Goal: Information Seeking & Learning: Learn about a topic

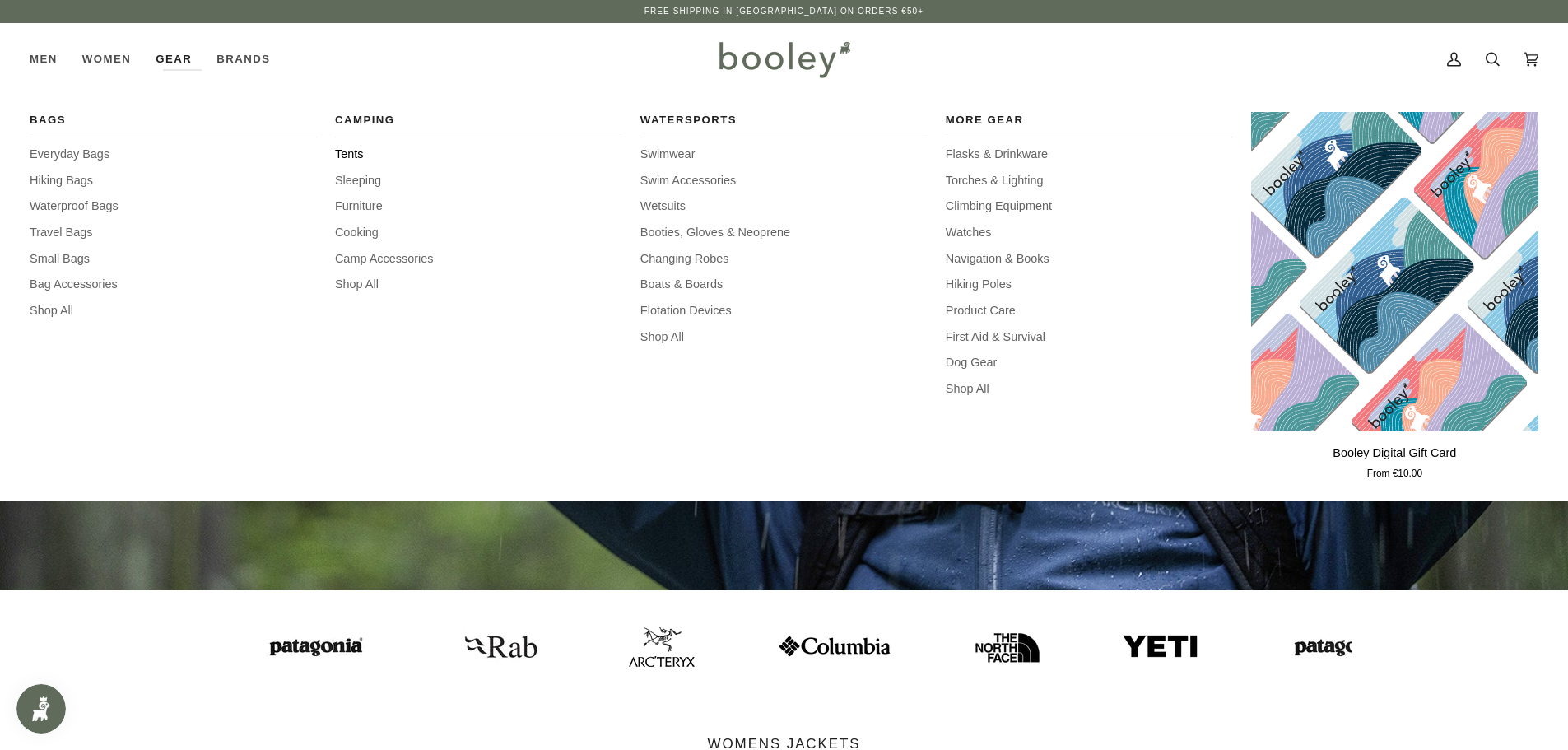
click at [353, 156] on span "Tents" at bounding box center [478, 155] width 287 height 18
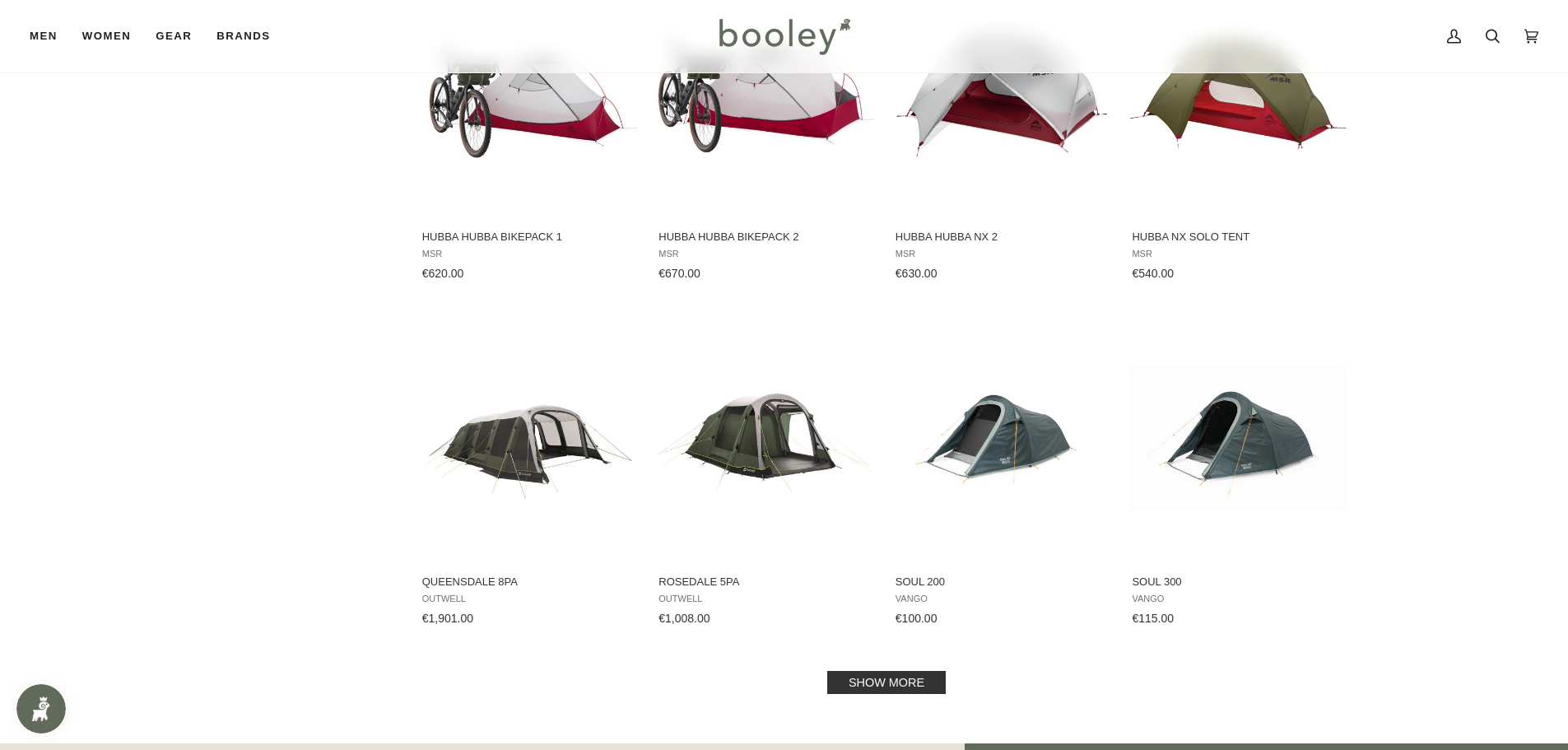
scroll to position [1399, 0]
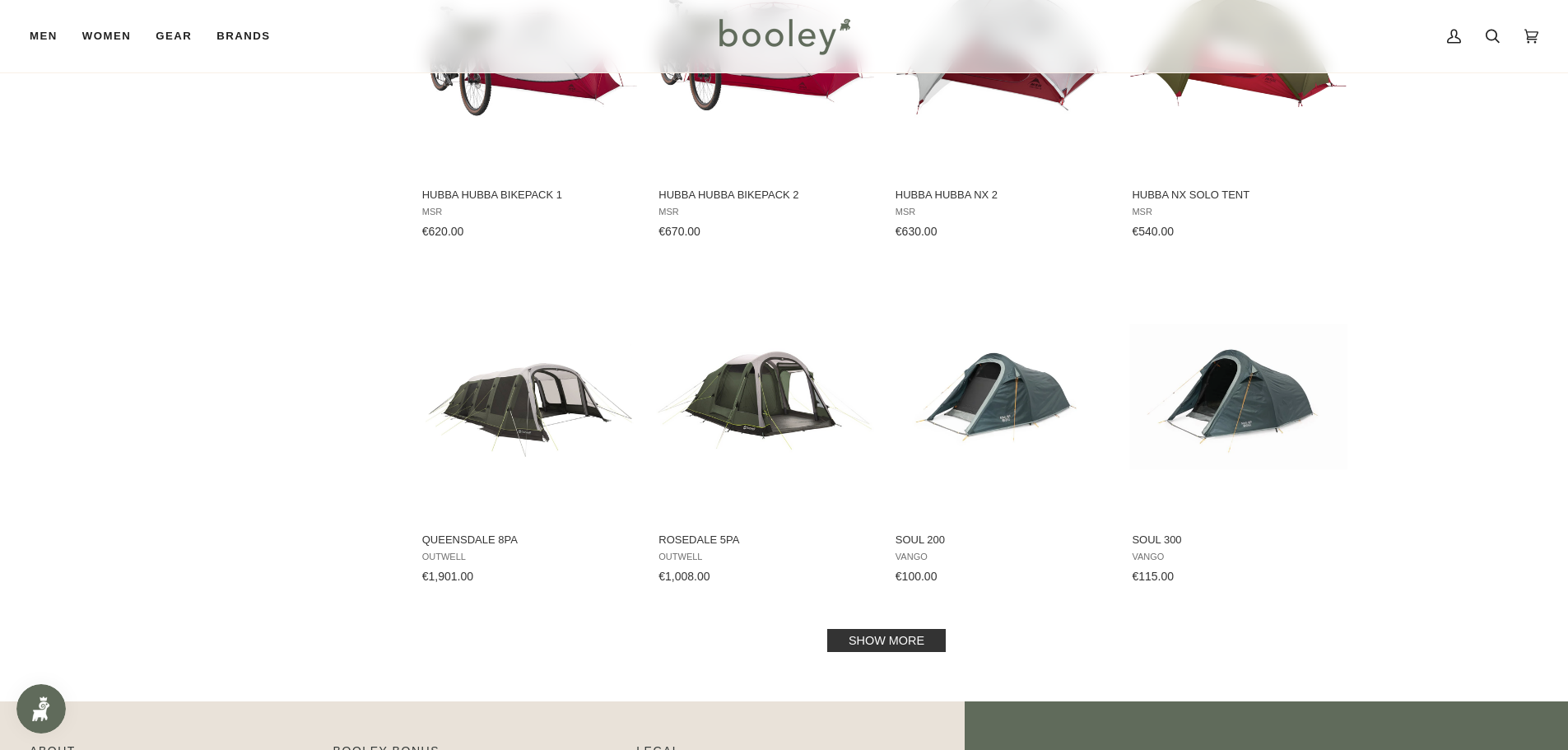
click at [914, 637] on link "Show more" at bounding box center [887, 640] width 119 height 23
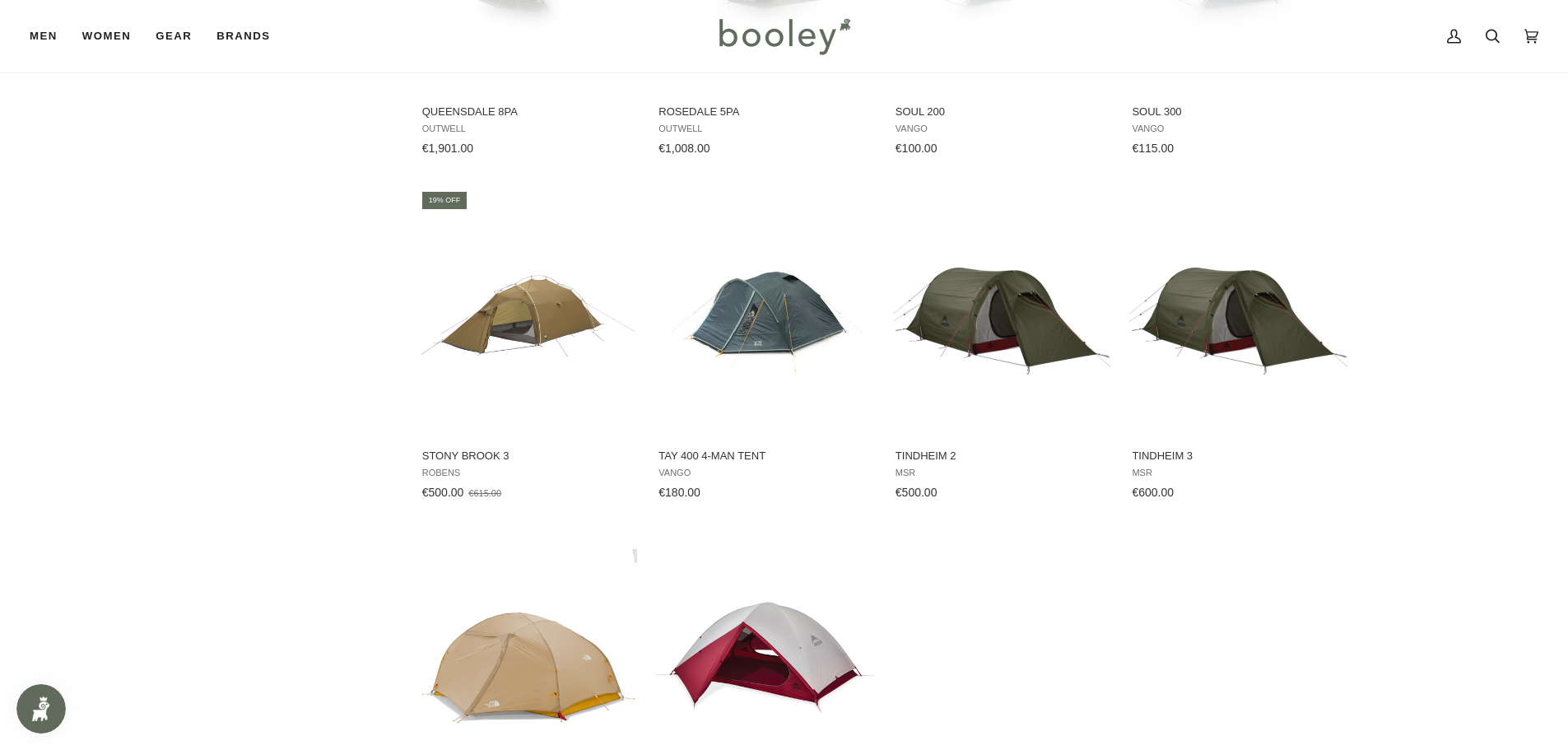
scroll to position [1893, 0]
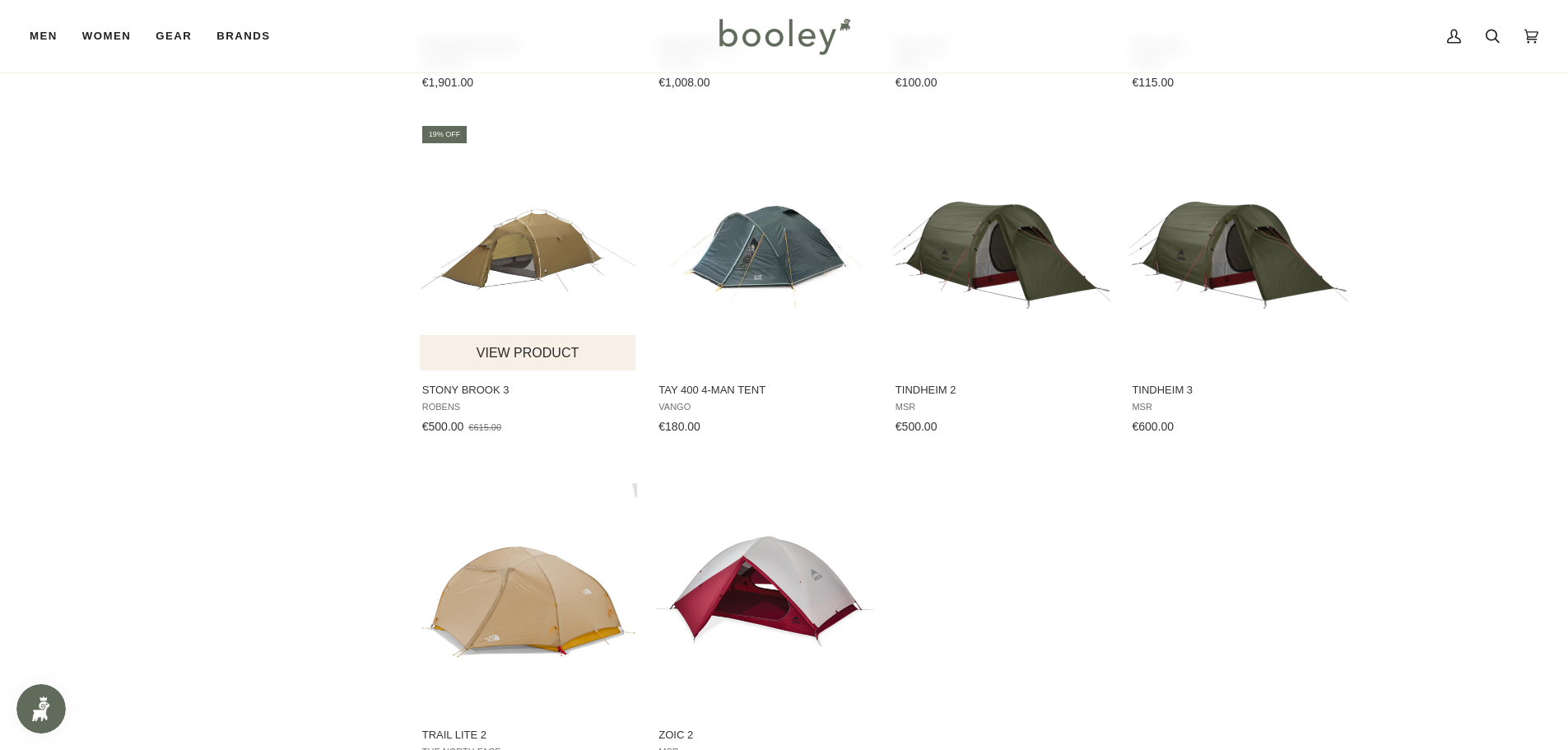
click at [510, 219] on img "Stony Brook 3" at bounding box center [528, 248] width 218 height 218
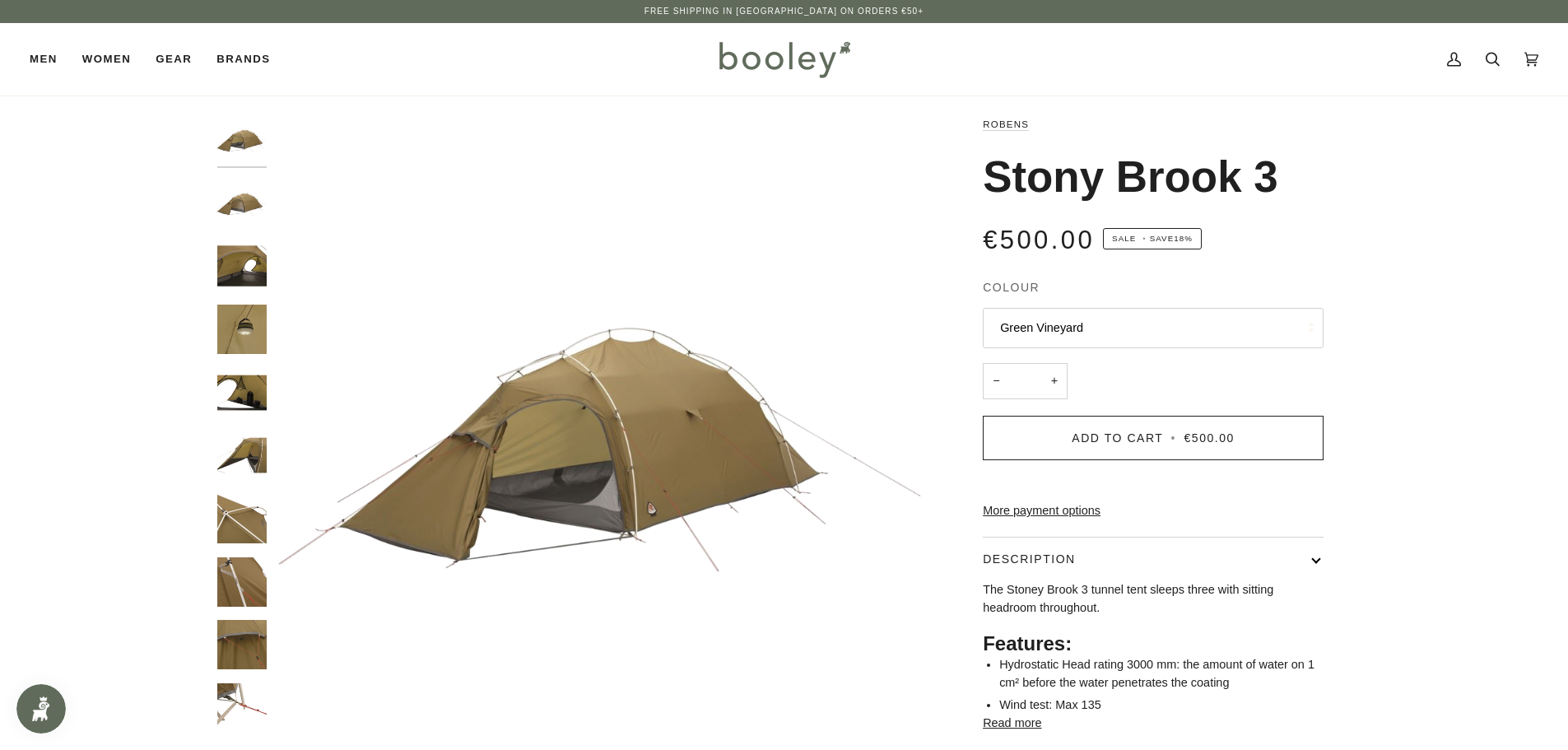
click at [233, 187] on img "Robens Stony Brook 3 - Booley Galway" at bounding box center [241, 203] width 50 height 50
click at [239, 247] on img "Robens Stony Brook 3 - Booley Galway" at bounding box center [241, 266] width 50 height 50
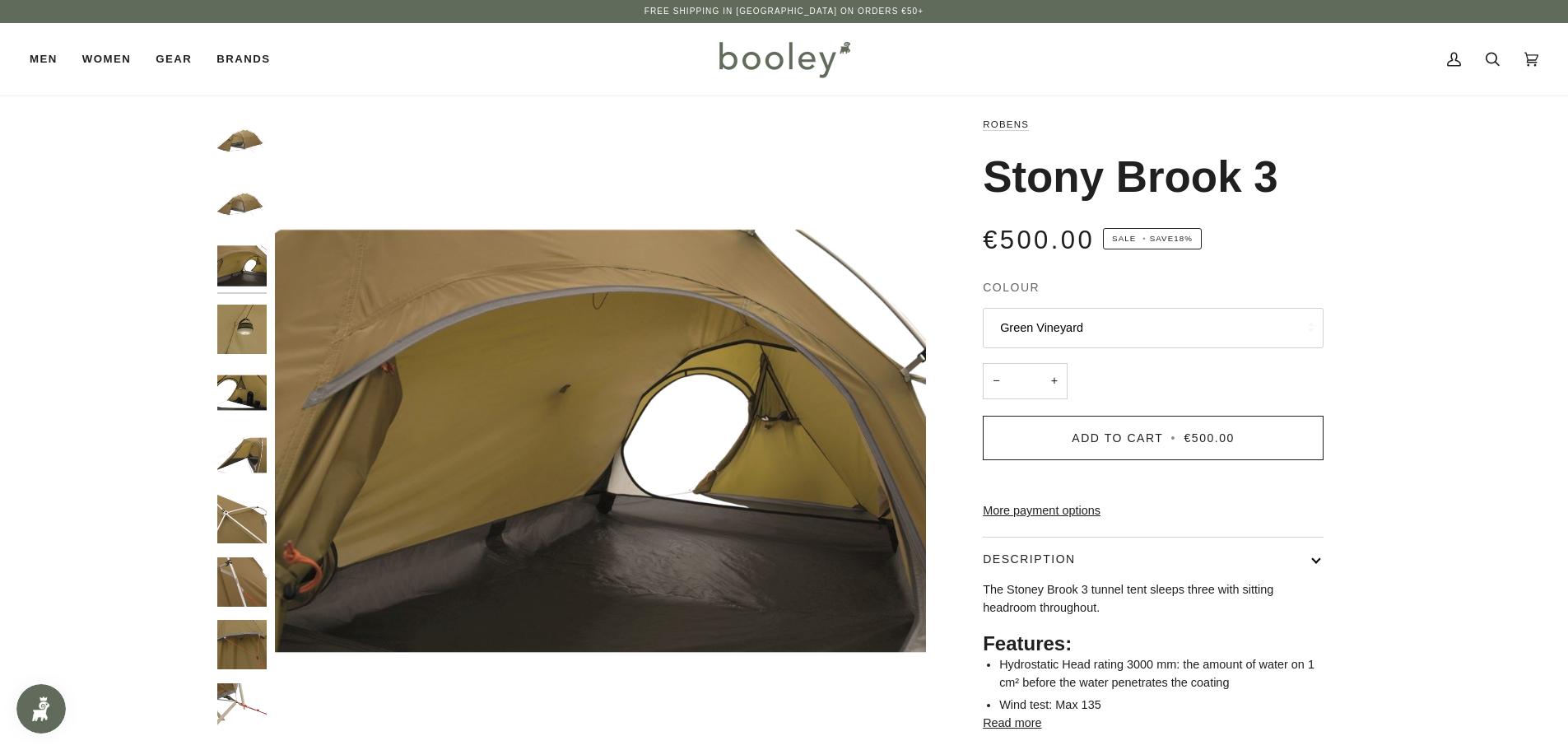
click at [248, 196] on img "Robens Stony Brook 3 - Booley Galway" at bounding box center [241, 203] width 50 height 50
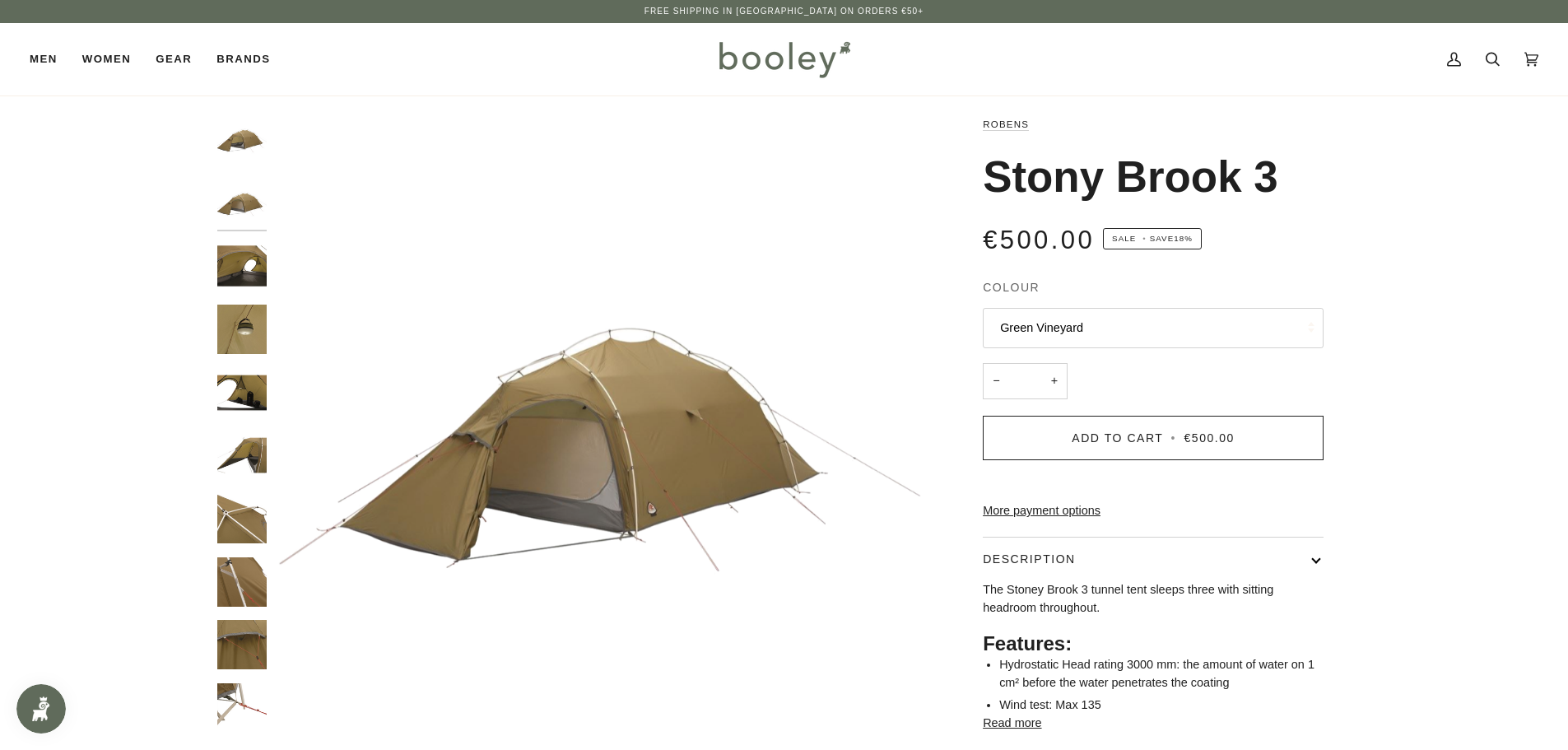
click at [252, 131] on img "Robens Stony Brook 3 Green Vineyard - Booley Galway" at bounding box center [241, 140] width 50 height 50
click at [221, 240] on div at bounding box center [246, 440] width 58 height 651
click at [234, 271] on img "Robens Stony Brook 3 - Booley Galway" at bounding box center [241, 266] width 50 height 50
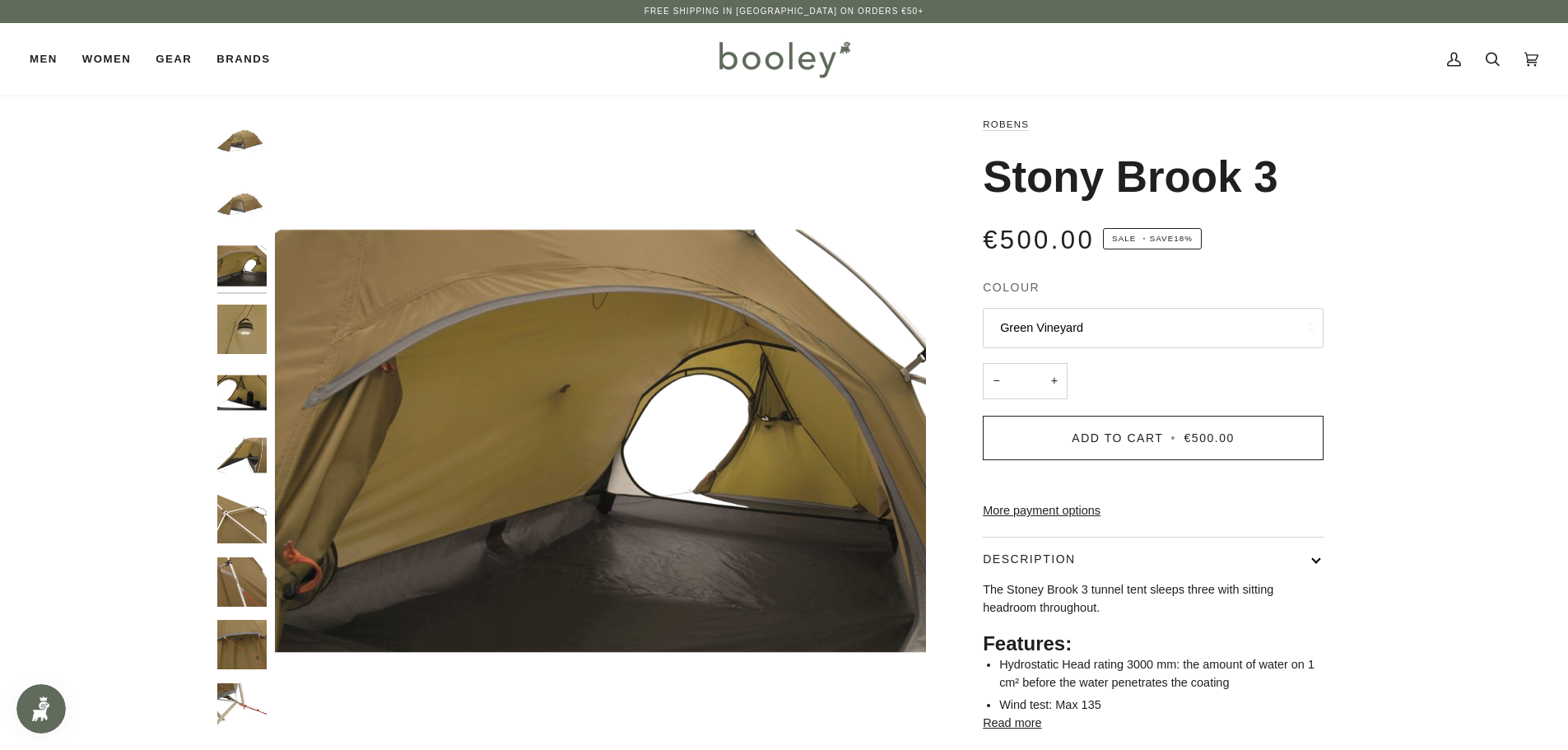
click at [235, 314] on img "Robens Stony Brook 3 - Booley Galway" at bounding box center [241, 329] width 50 height 50
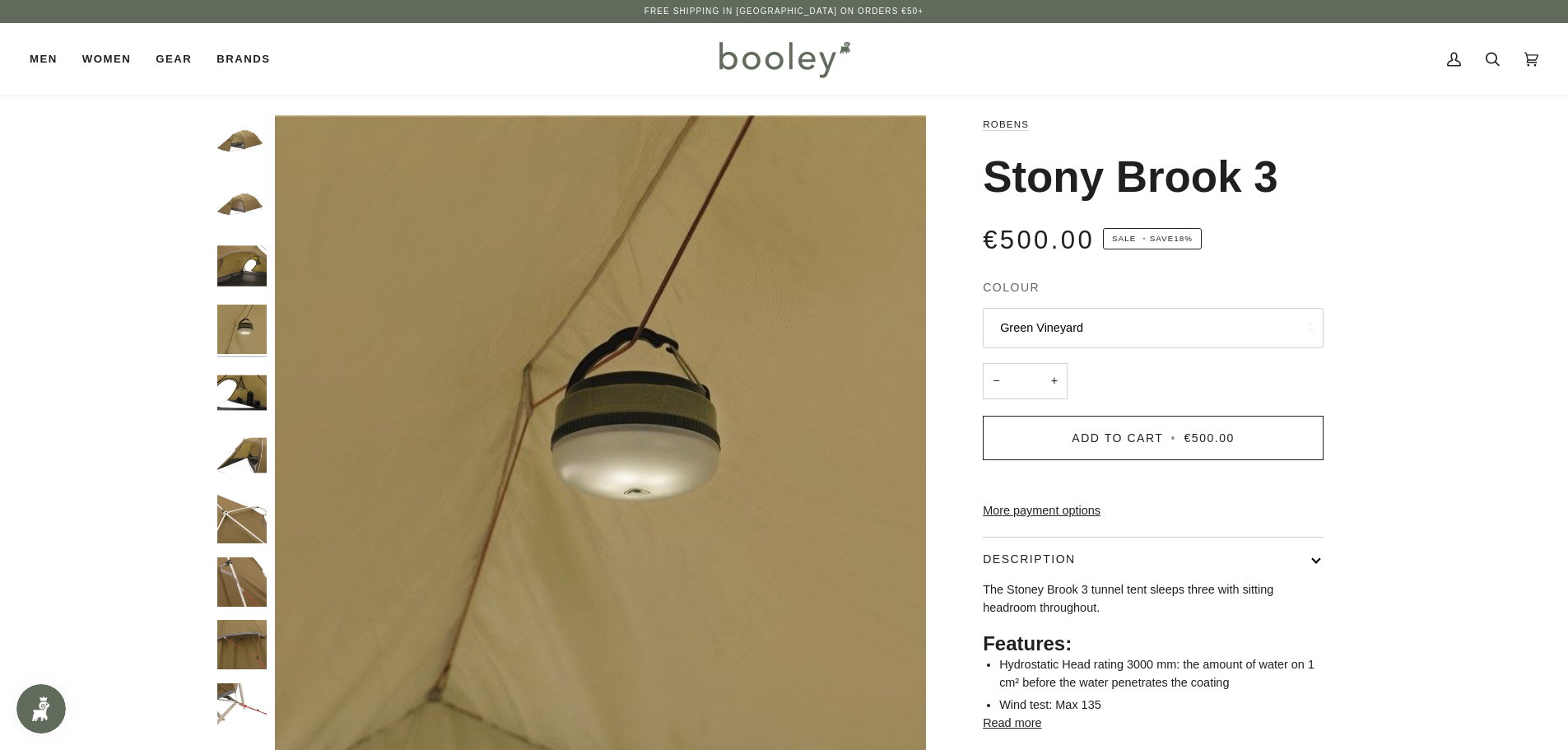
click at [239, 375] on img "Robens Stony Brook 3 - Booley Galway" at bounding box center [241, 393] width 50 height 50
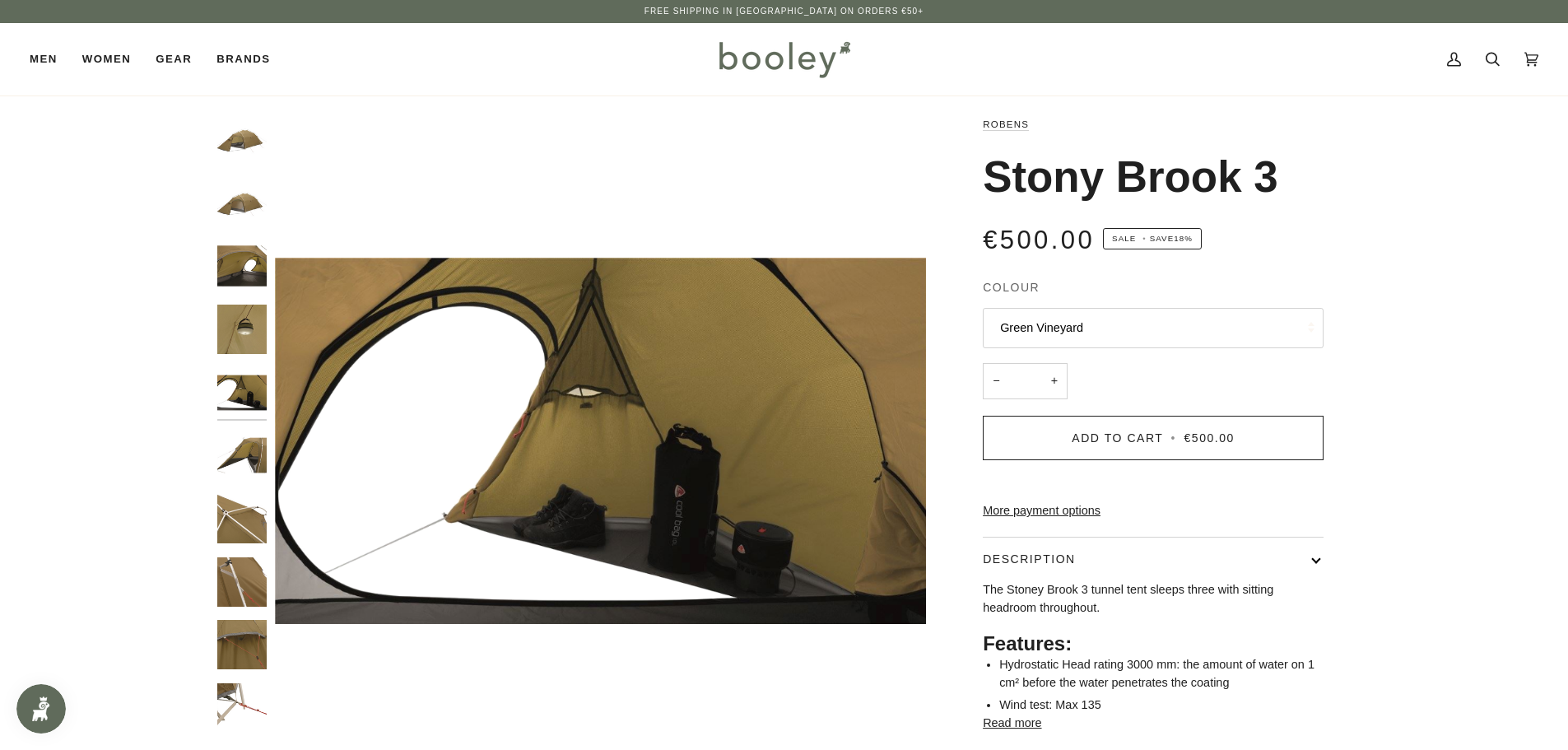
click at [239, 414] on img "Robens Stony Brook 3 - Booley Galway" at bounding box center [241, 393] width 50 height 50
click at [246, 517] on img "Robens Stony Brook 3 - Booley Galway" at bounding box center [241, 519] width 50 height 50
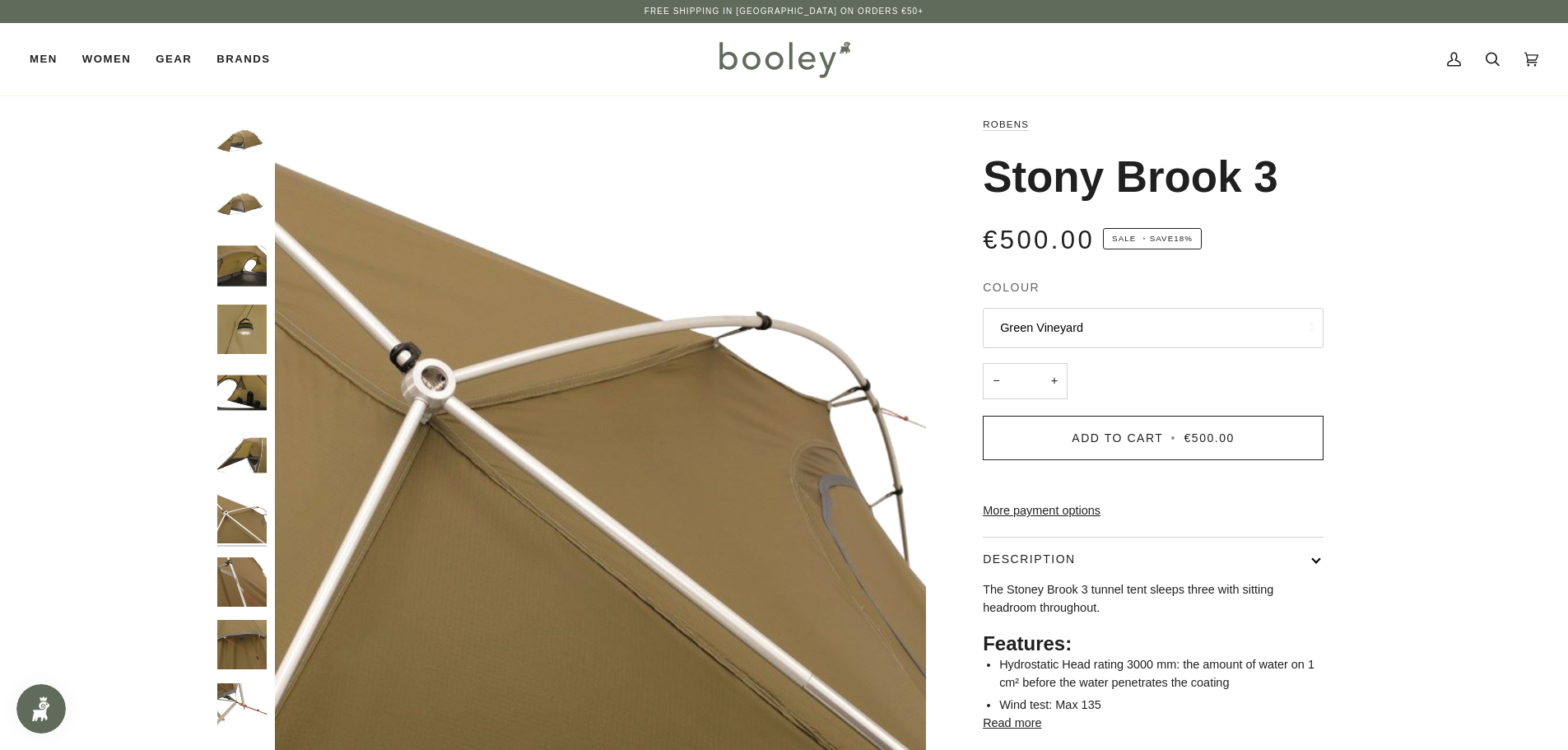
scroll to position [78, 0]
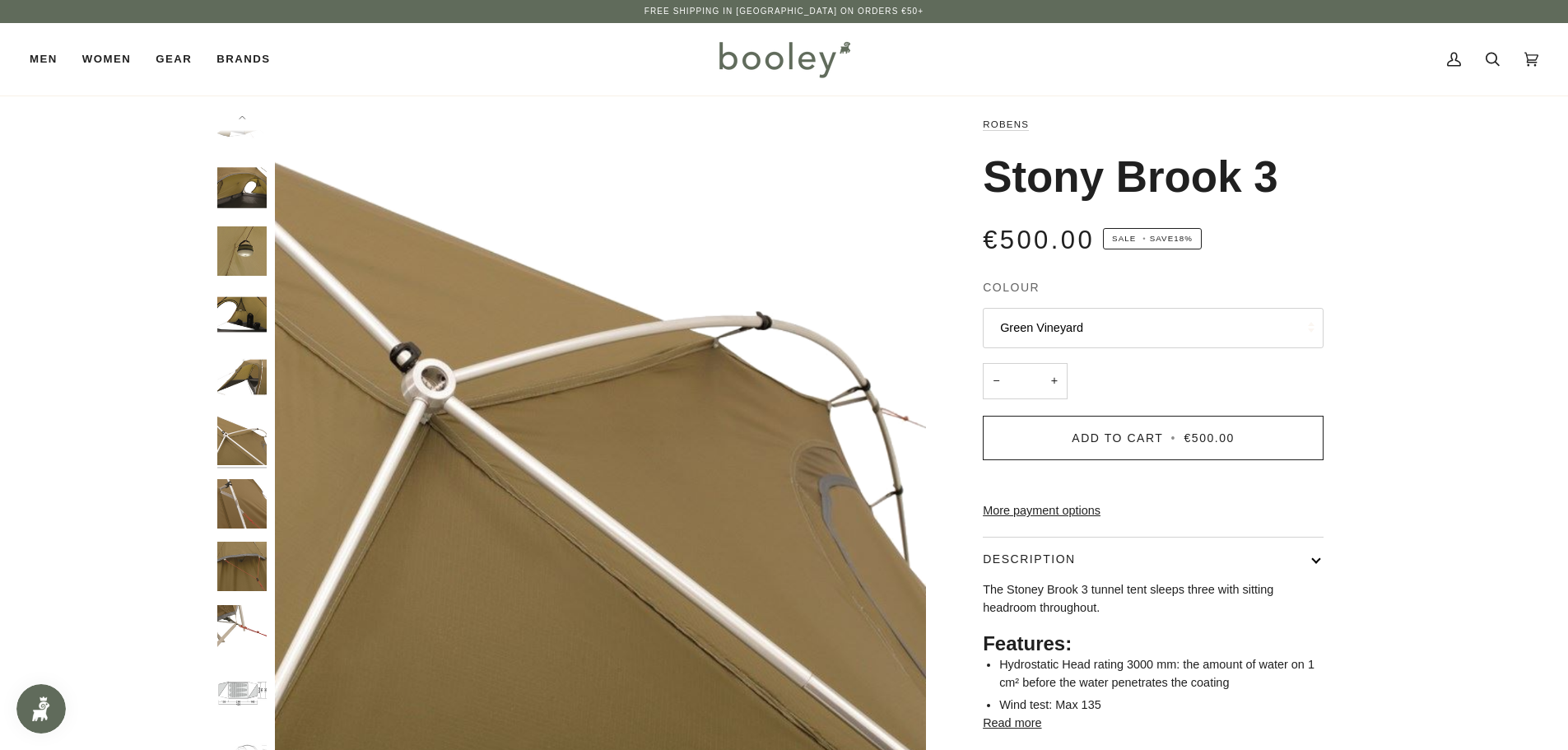
click at [247, 505] on img "Robens Stony Brook 3 - Booley Galway" at bounding box center [241, 503] width 50 height 50
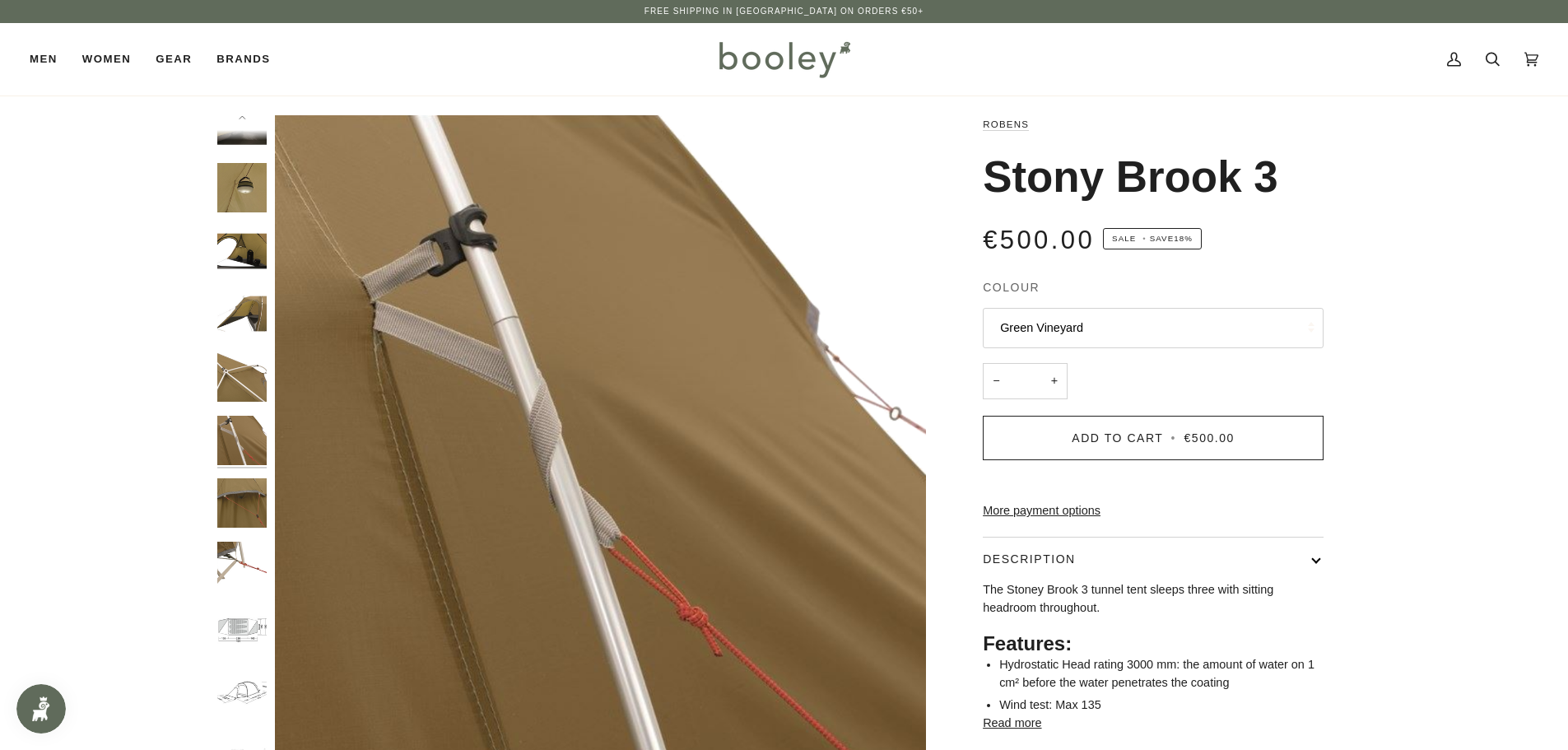
click at [248, 551] on img "Robens Stony Brook 3 - Booley Galway" at bounding box center [241, 566] width 50 height 50
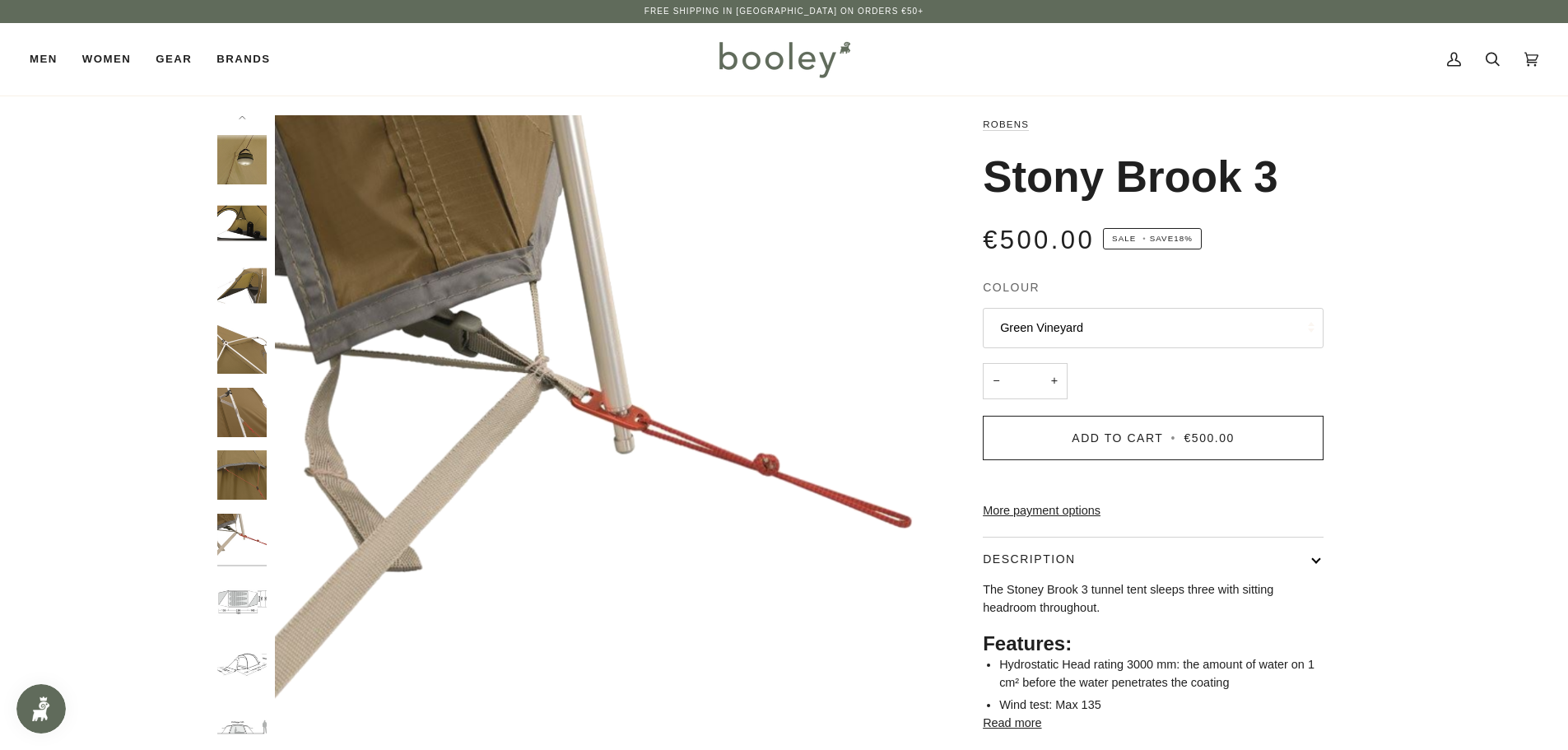
click at [243, 585] on img "Robens Stony Brook 3 - Booley Galway" at bounding box center [241, 601] width 50 height 50
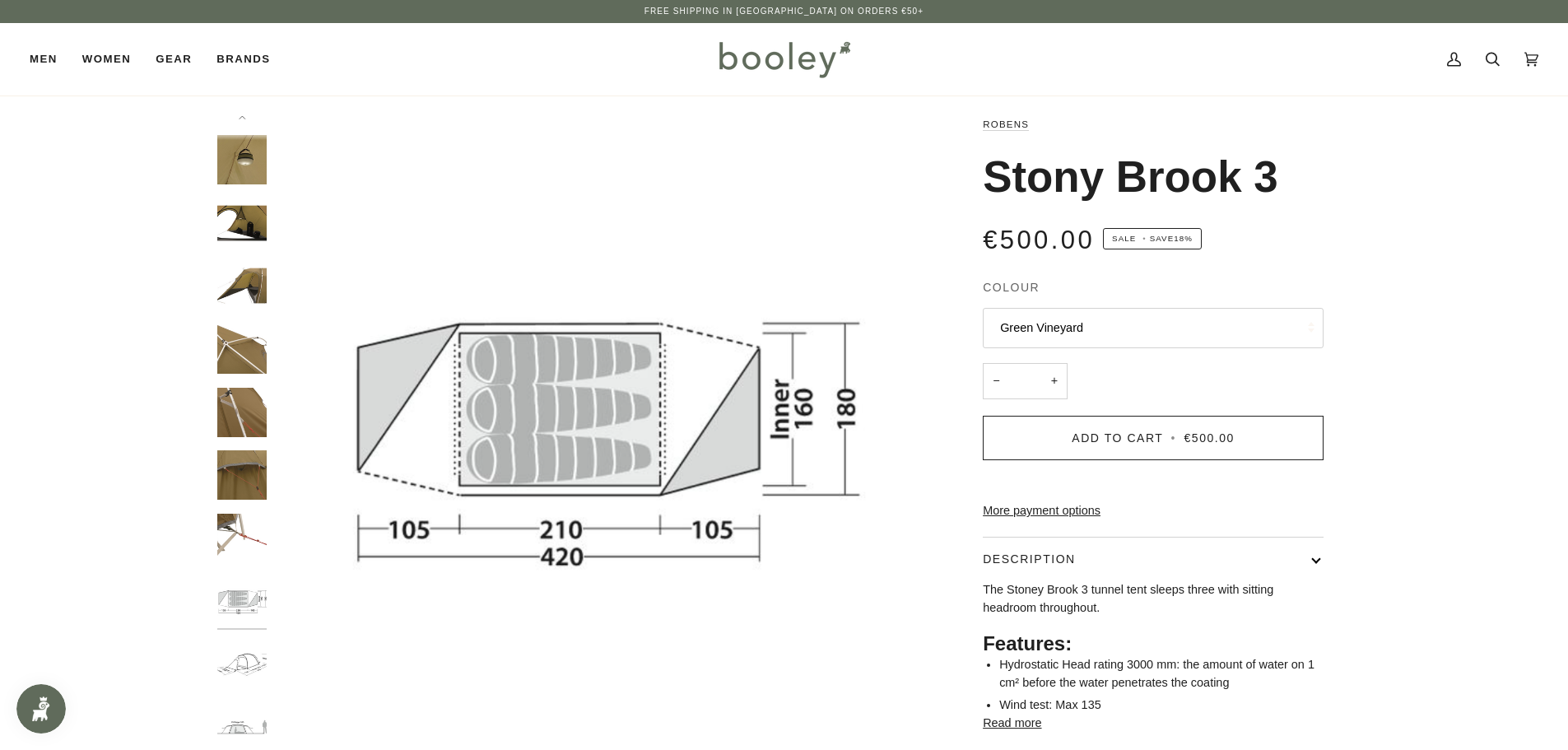
click at [241, 661] on img "Robens Stony Brook 3 - Booley Galway" at bounding box center [241, 664] width 50 height 50
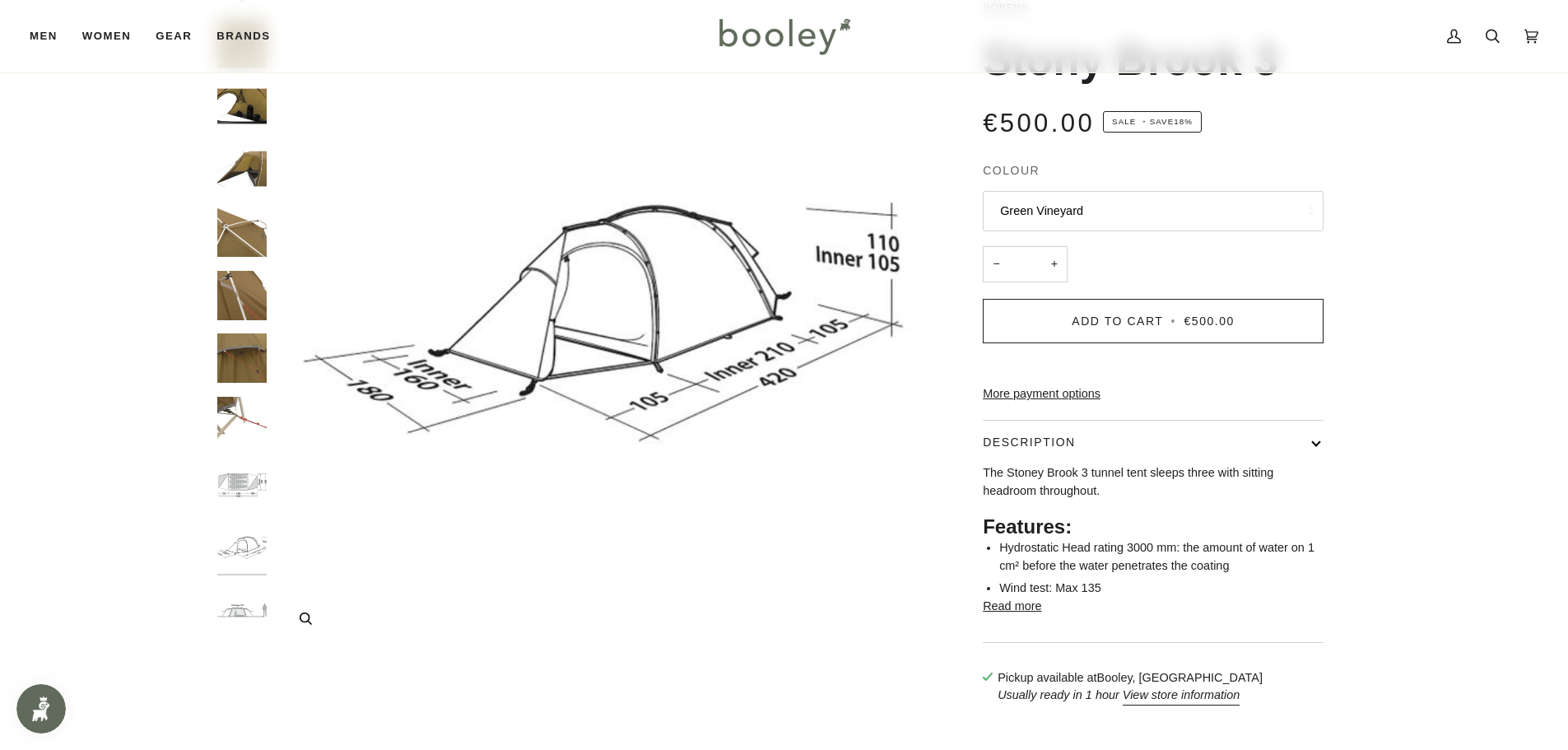
scroll to position [165, 0]
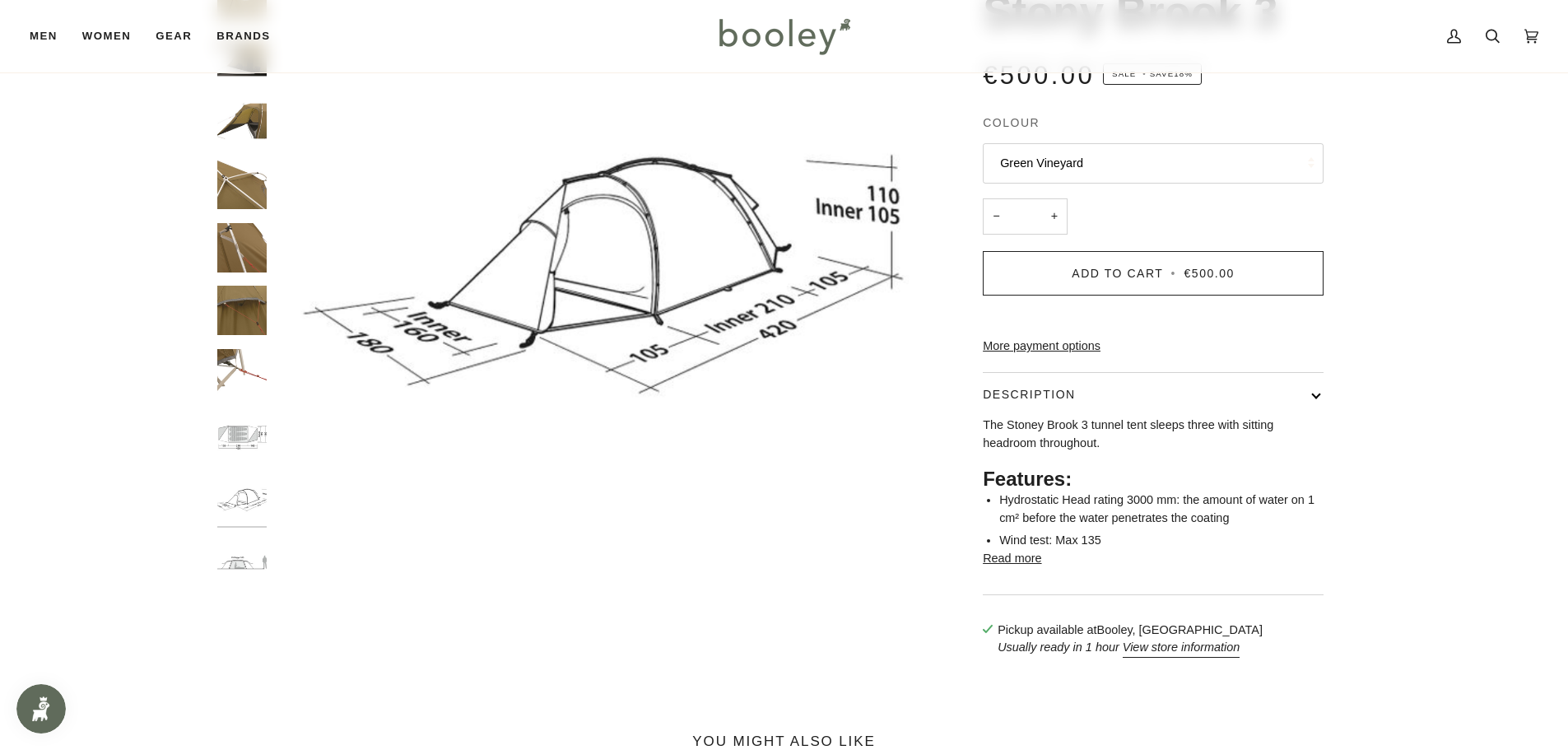
click at [244, 510] on img "Robens Stony Brook 3 - Booley Galway" at bounding box center [241, 500] width 50 height 50
click at [247, 439] on img "Robens Stony Brook 3 - Booley Galway" at bounding box center [241, 437] width 50 height 50
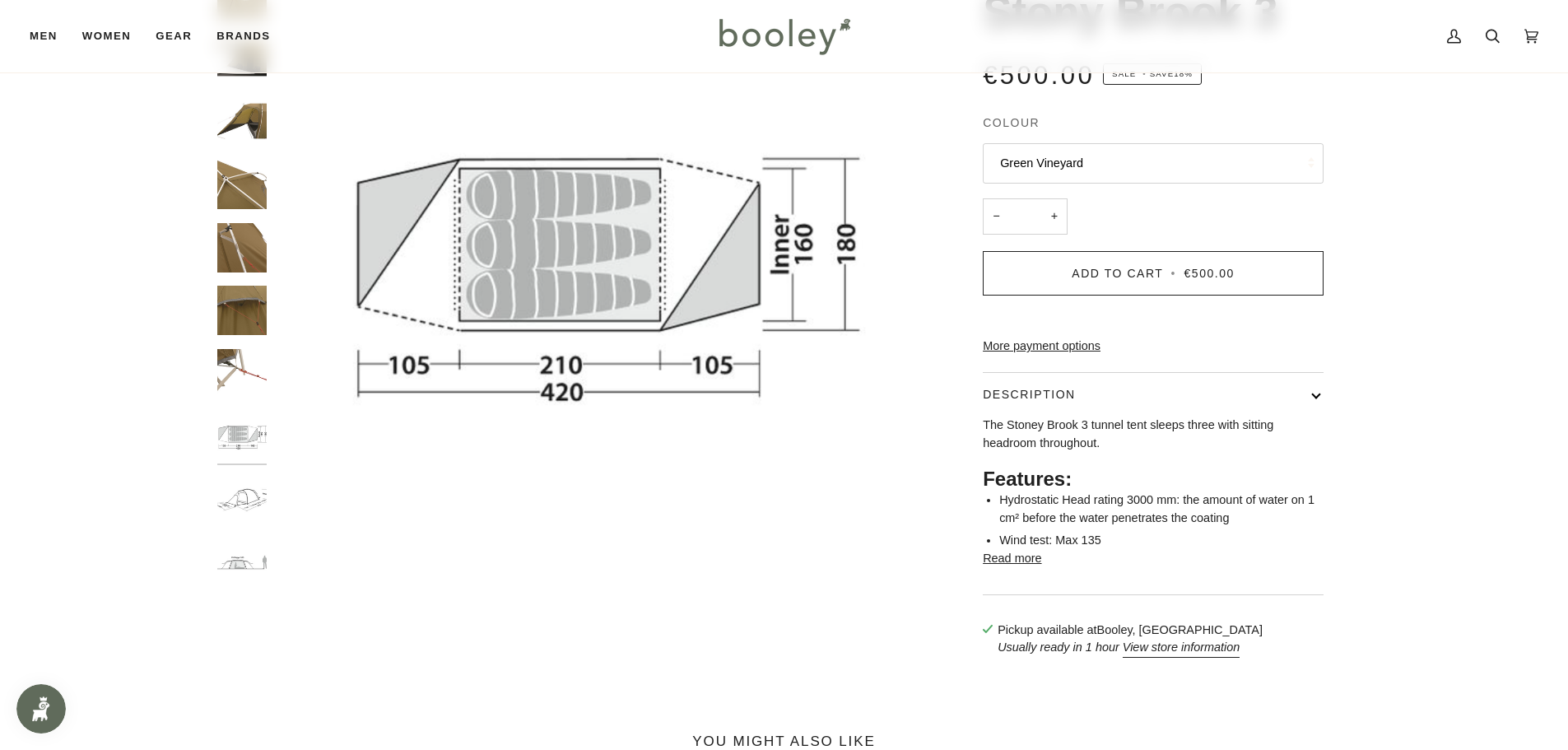
click at [234, 552] on img "Robens Stony Brook 3 - Booley Galway" at bounding box center [241, 563] width 50 height 50
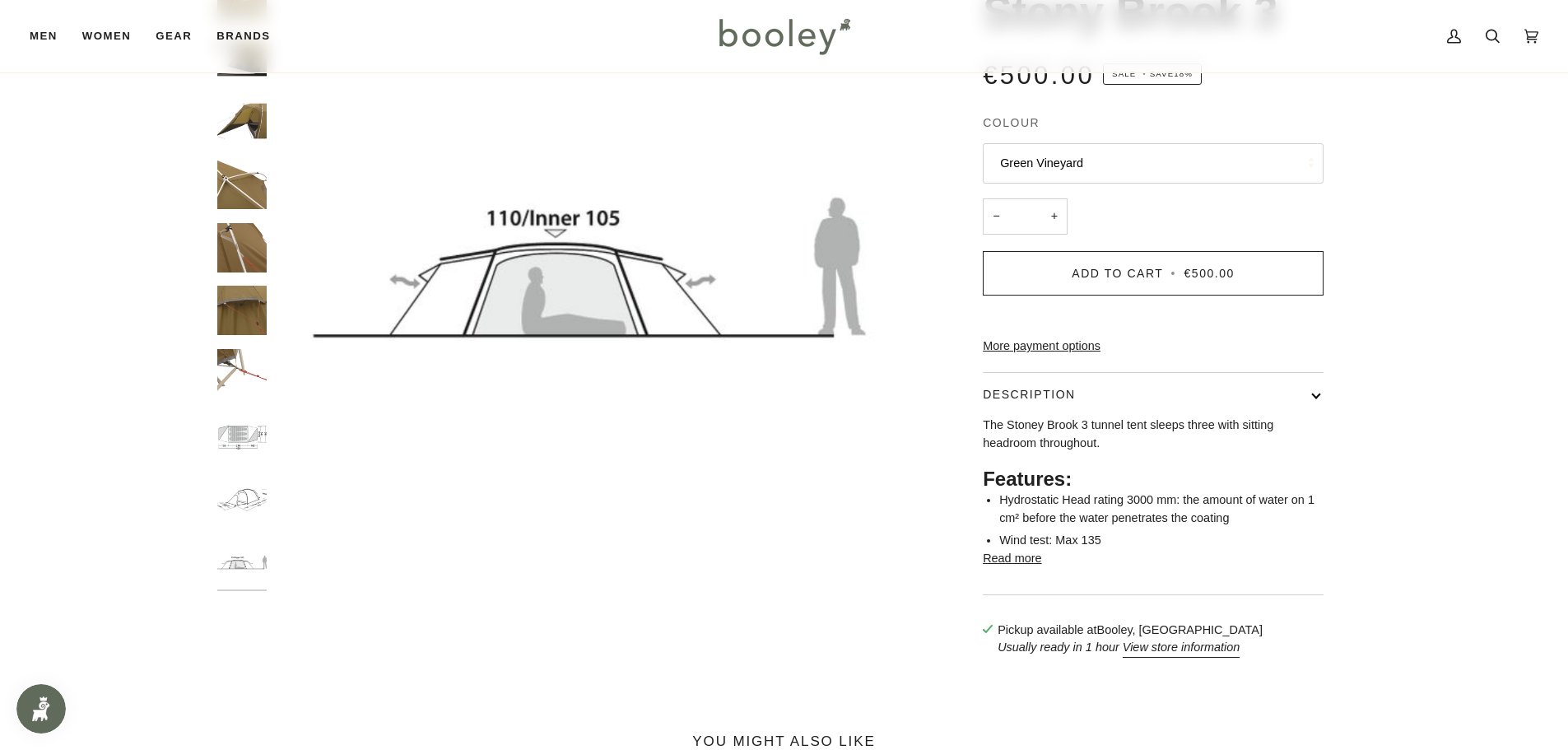
click at [240, 499] on img "Robens Stony Brook 3 - Booley Galway" at bounding box center [241, 500] width 50 height 50
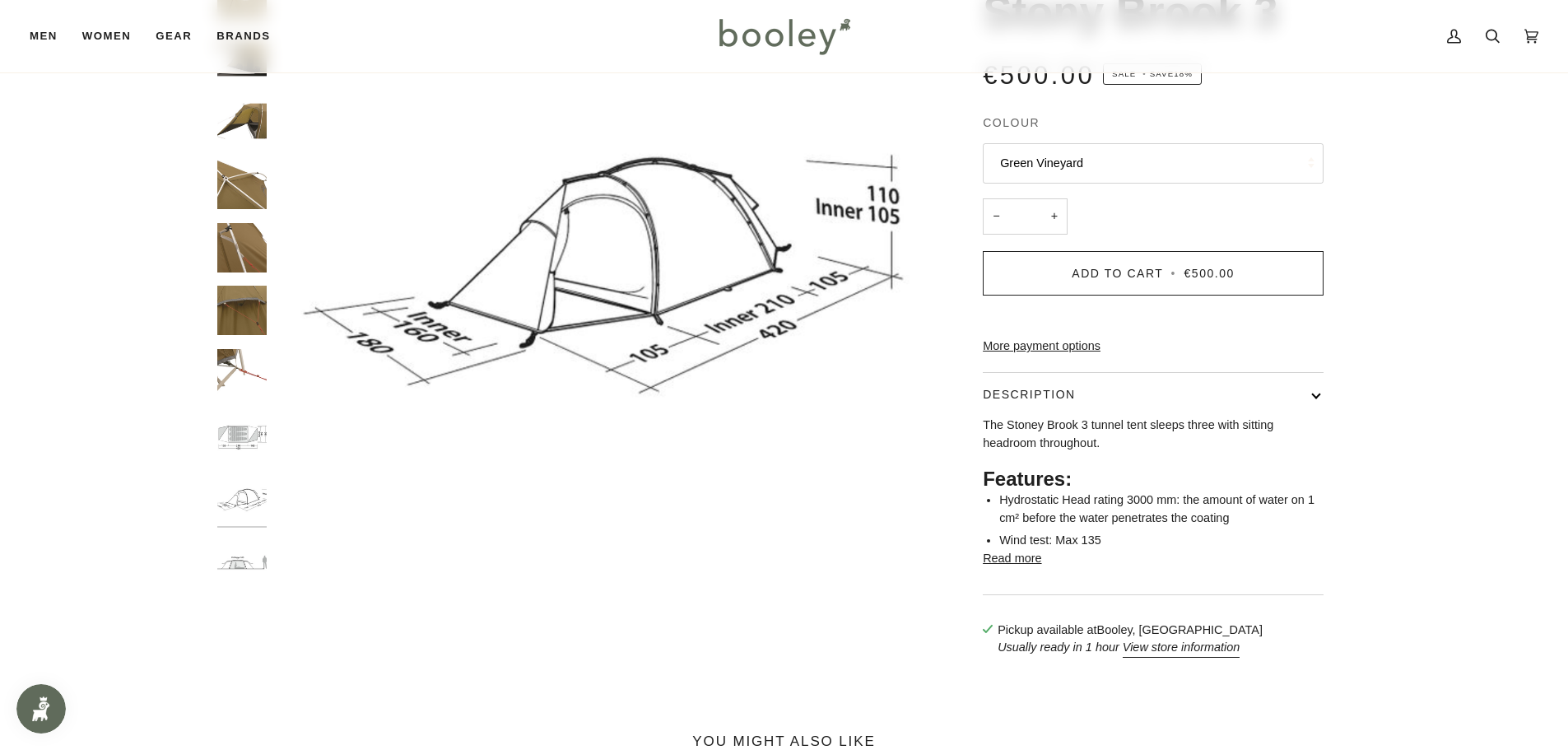
click at [253, 418] on img "Robens Stony Brook 3 - Booley Galway" at bounding box center [241, 437] width 50 height 50
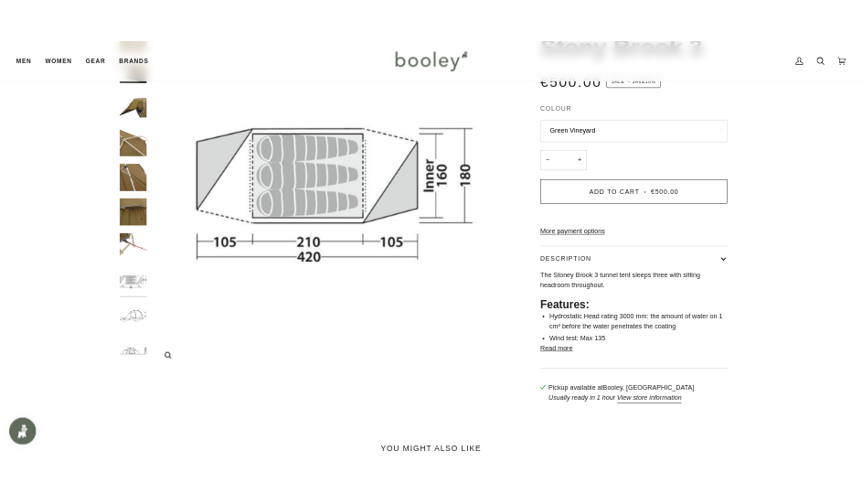
scroll to position [0, 0]
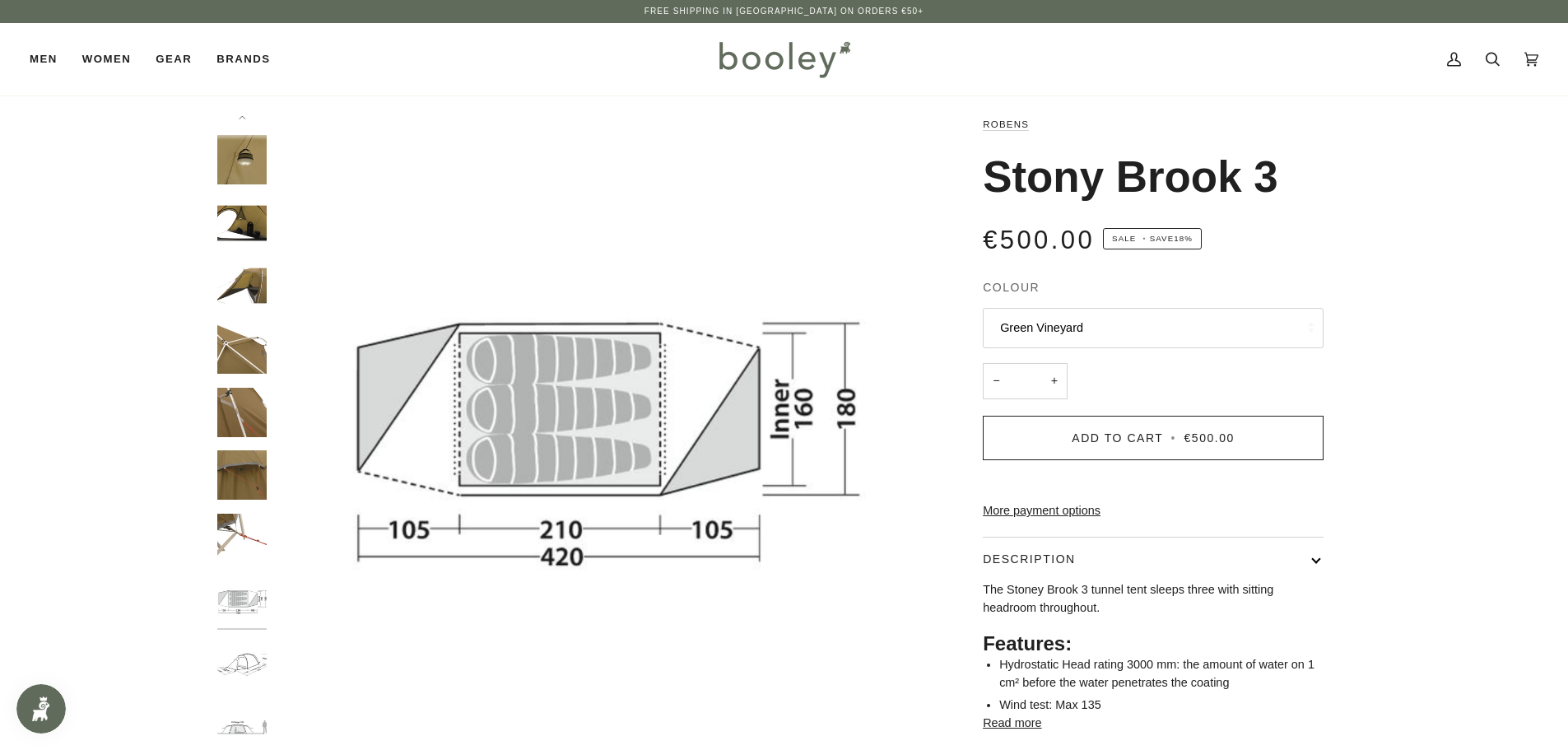
drag, startPoint x: 981, startPoint y: 186, endPoint x: 1301, endPoint y: 182, distance: 320.0
click at [1301, 182] on div "Robens Stony Brook 3 €500.00 Sale • Save 18% Colour Green Vineyard Green Vineya…" at bounding box center [1138, 476] width 370 height 723
copy h1 "Stony Brook 3"
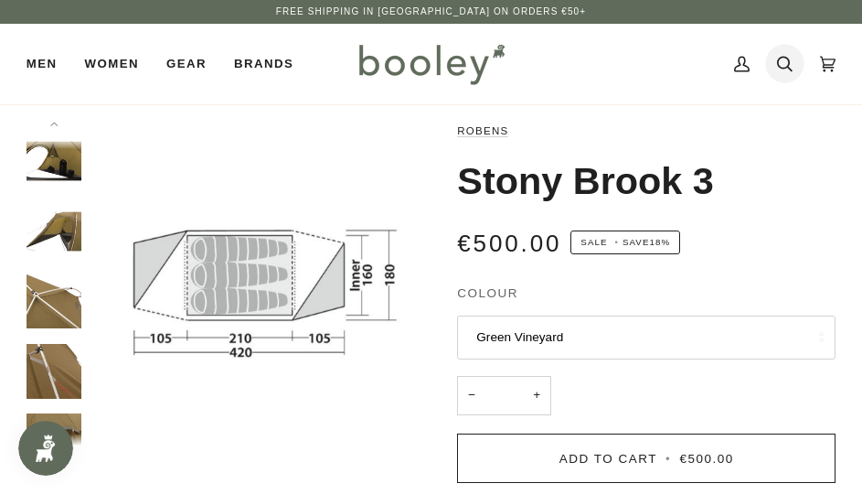
scroll to position [269, 0]
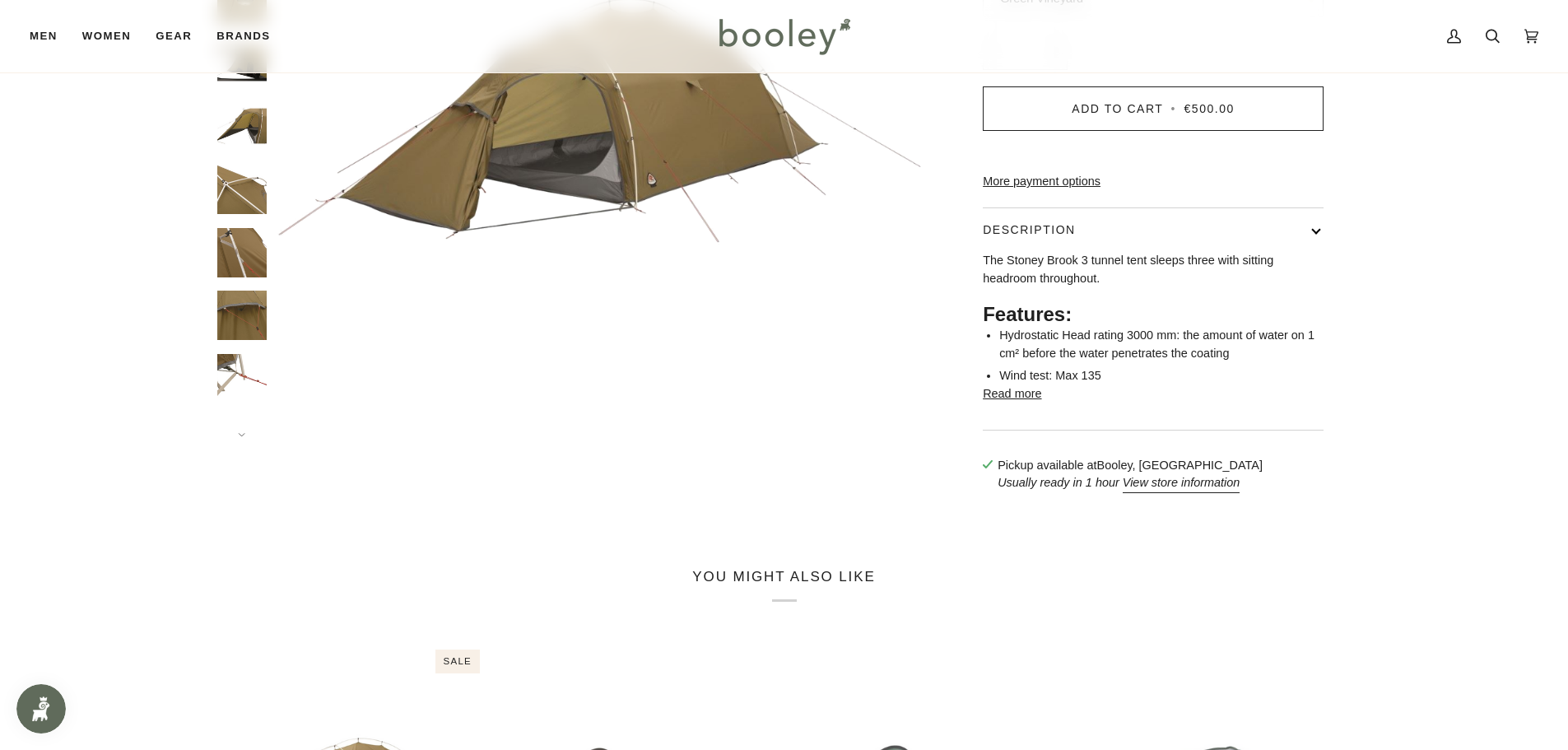
click at [1014, 403] on button "Read more" at bounding box center [1012, 394] width 59 height 18
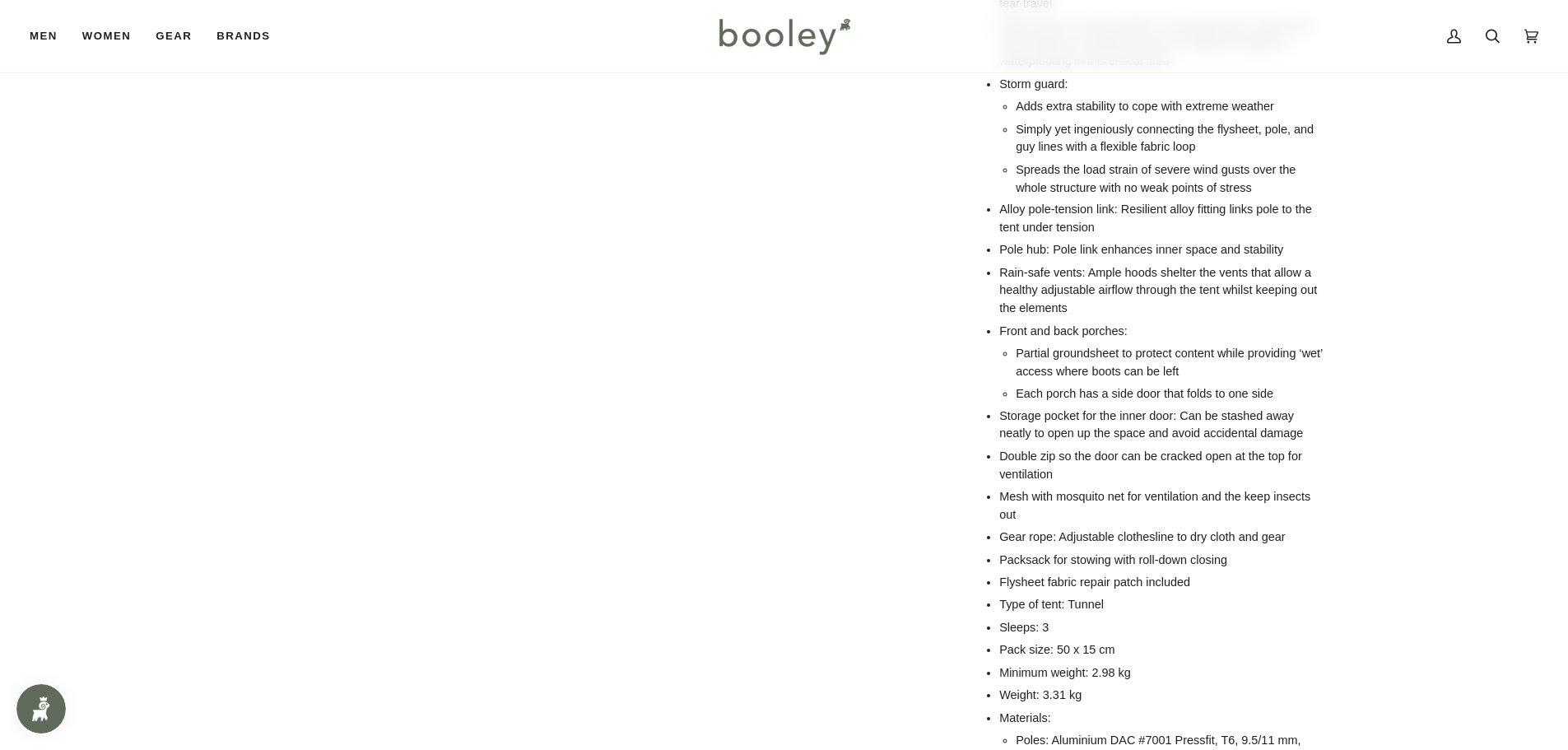
scroll to position [906, 0]
